Goal: Task Accomplishment & Management: Use online tool/utility

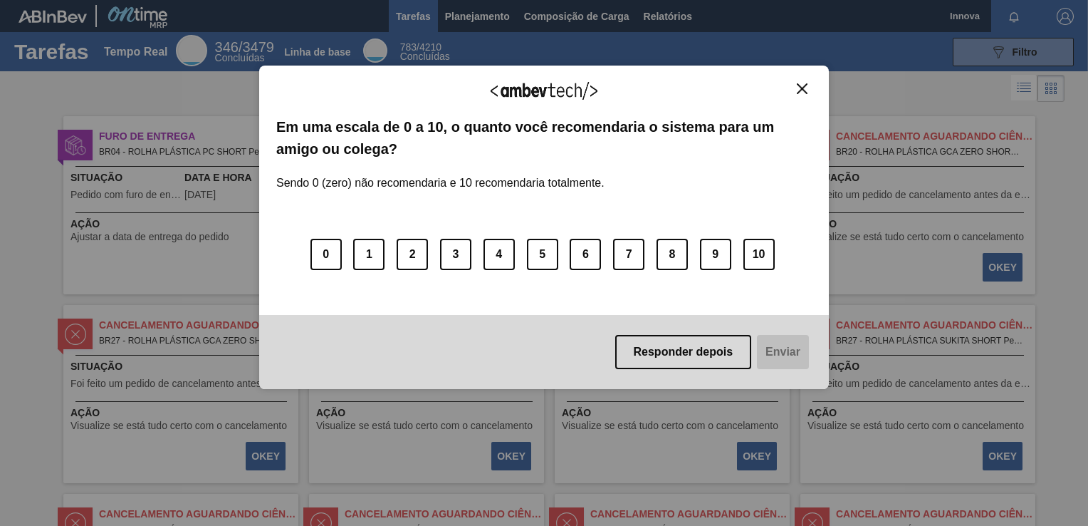
click at [476, 16] on div "Agradecemos seu feedback! Em uma escala de 0 a 10, o quanto você recomendaria o…" at bounding box center [544, 227] width 570 height 486
click at [800, 88] on img "Fechar" at bounding box center [802, 88] width 11 height 11
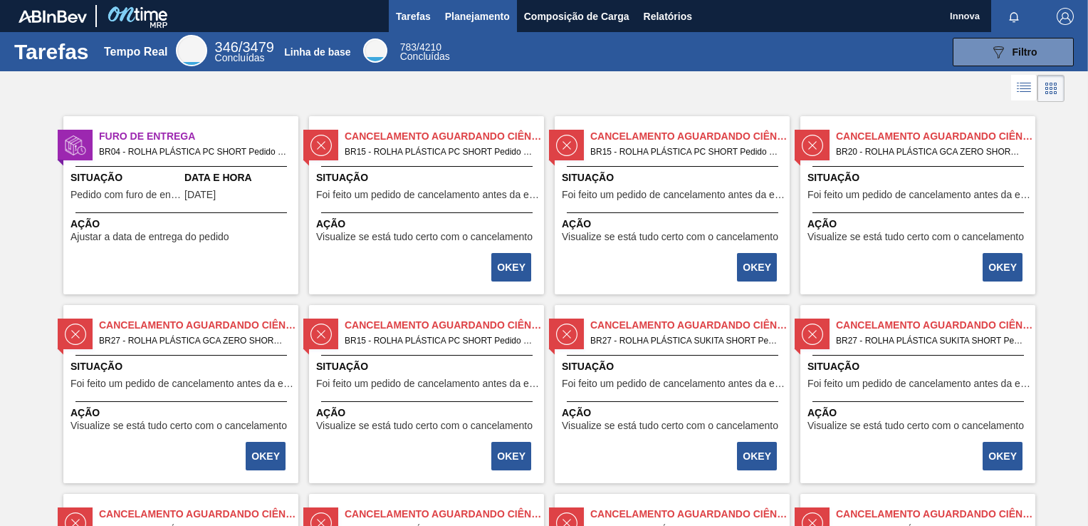
click at [463, 21] on span "Planejamento" at bounding box center [477, 16] width 65 height 17
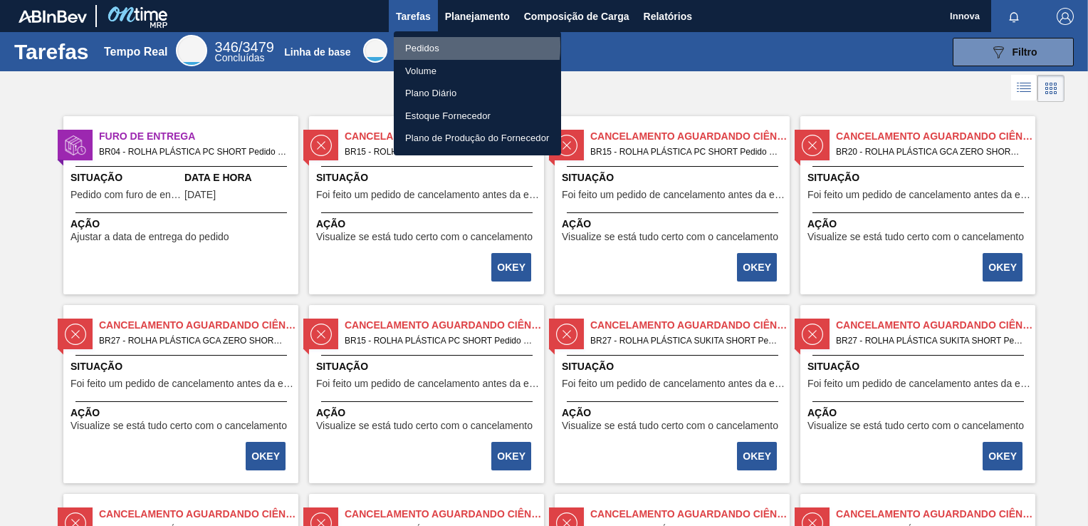
click at [444, 46] on li "Pedidos" at bounding box center [477, 48] width 167 height 23
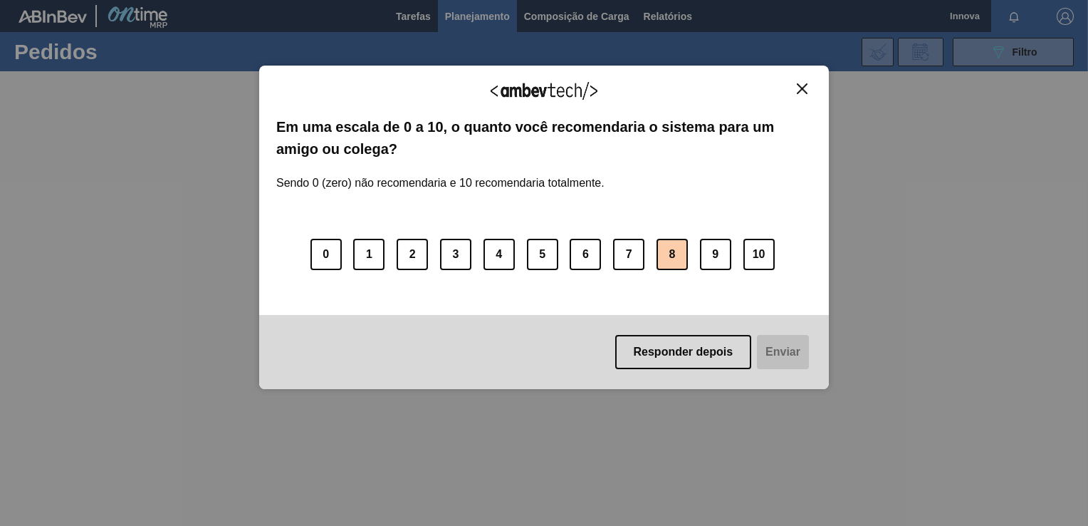
click at [681, 260] on button "8" at bounding box center [672, 254] width 31 height 31
click at [773, 352] on button "Enviar" at bounding box center [781, 352] width 55 height 34
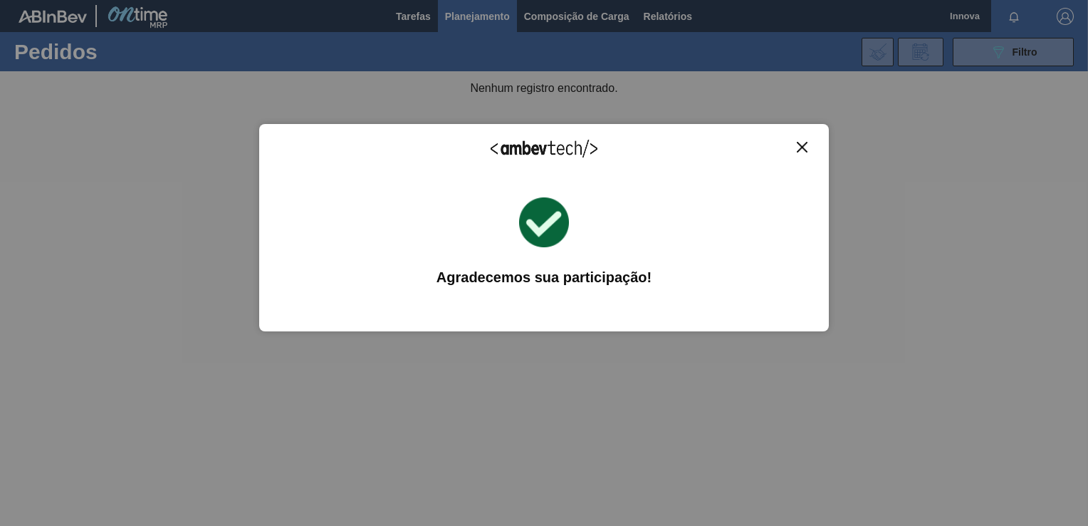
click at [798, 145] on img "Fechar" at bounding box center [802, 147] width 11 height 11
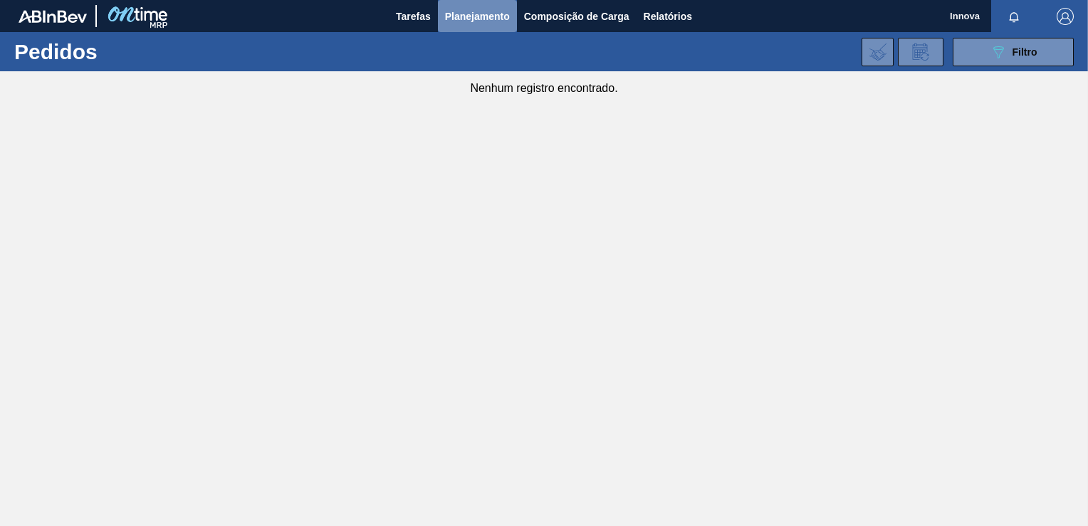
click at [478, 11] on span "Planejamento" at bounding box center [477, 16] width 65 height 17
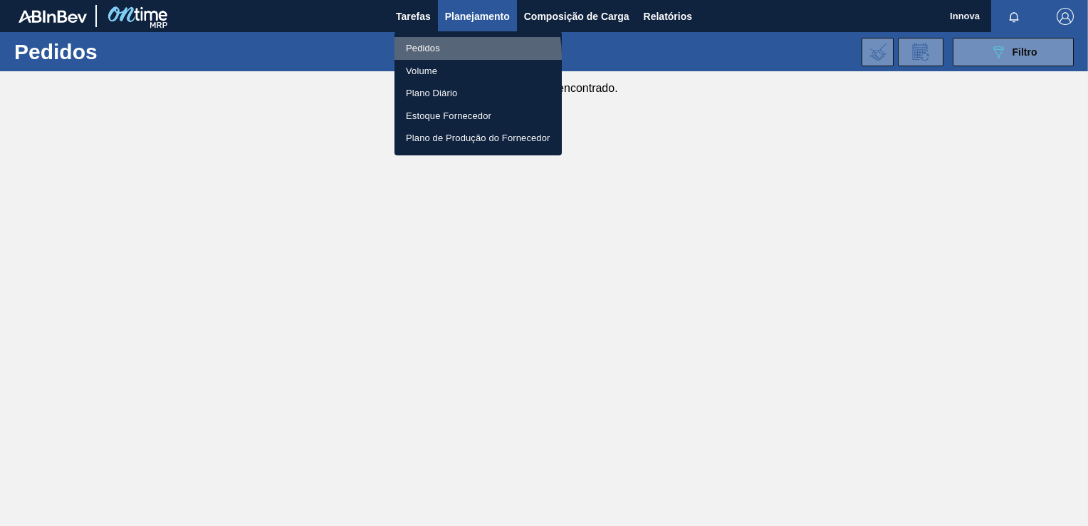
click at [447, 56] on li "Pedidos" at bounding box center [477, 48] width 167 height 23
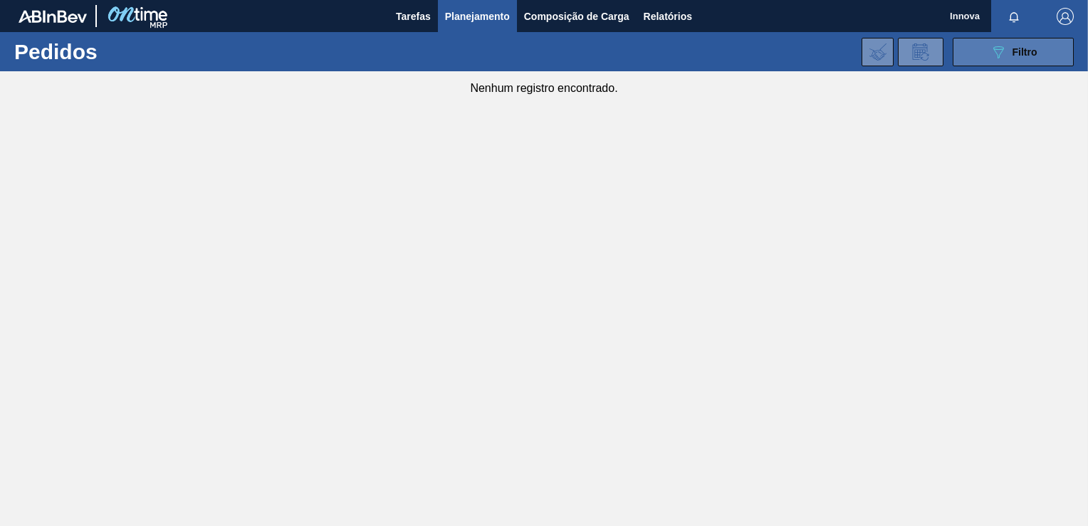
click at [1020, 53] on span "Filtro" at bounding box center [1025, 51] width 25 height 11
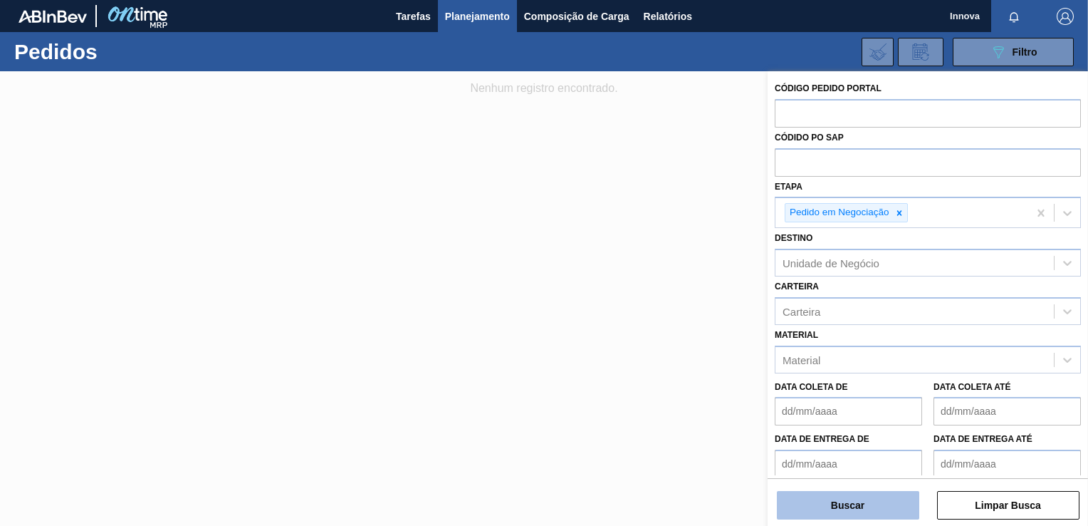
click at [854, 500] on button "Buscar" at bounding box center [848, 505] width 142 height 28
